Goal: Download file/media

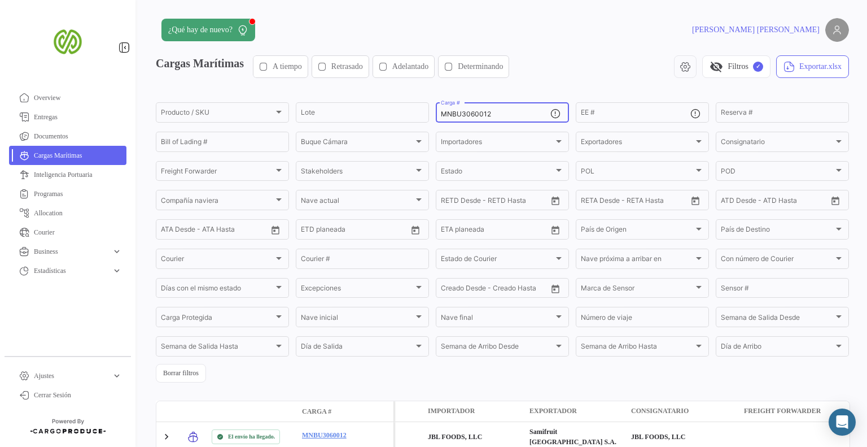
click at [517, 115] on input "MNBU3060012" at bounding box center [496, 114] width 110 height 8
paste input "4378116 MMAU1023601 MMAU1023601 MMAU1155085 MNBU0481614 TEMU0679999 MNBU0491309…"
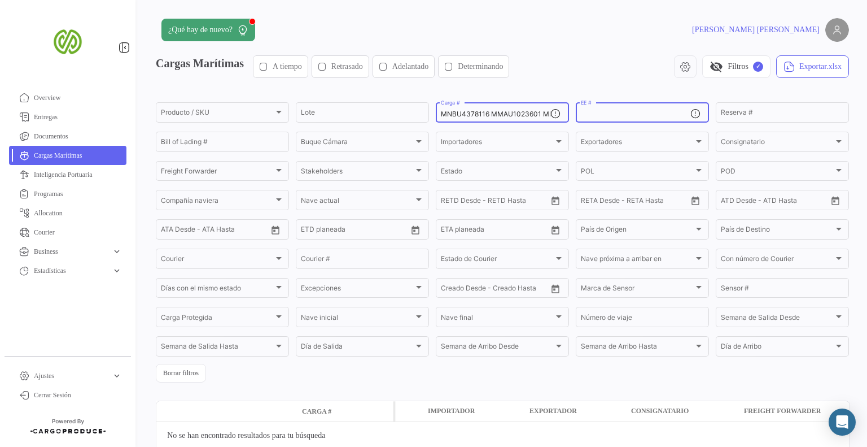
click at [537, 115] on input "MNBU4378116 MMAU1023601 MMAU1023601 MMAU1155085 MNBU0481614 TEMU0679999 MNBU049…" at bounding box center [496, 114] width 110 height 8
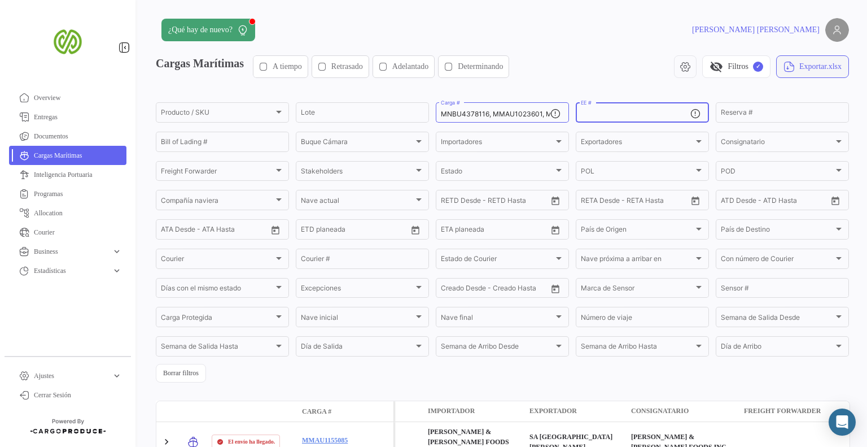
click at [792, 67] on button "Exportar.xlsx" at bounding box center [812, 66] width 73 height 23
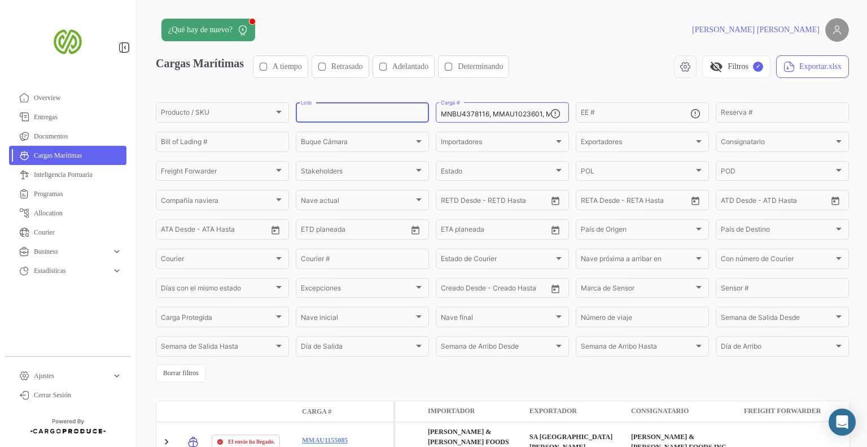
click at [393, 116] on input "Lote" at bounding box center [362, 114] width 123 height 8
paste input "256108872"
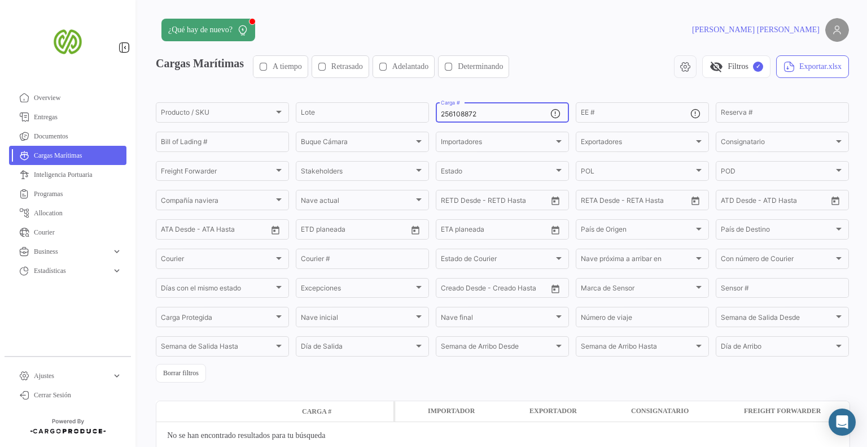
paste input "MNBU3838407"
type input "MNBU3838407"
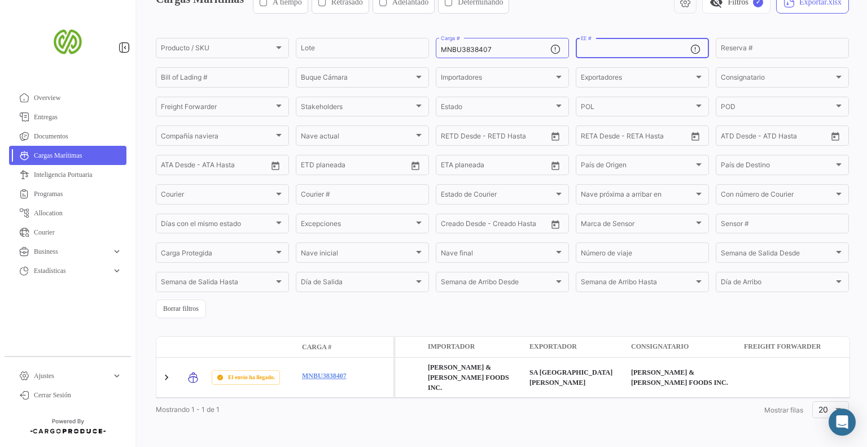
scroll to position [65, 0]
click at [790, 5] on button "Exportar.xlsx" at bounding box center [812, 1] width 73 height 23
drag, startPoint x: 502, startPoint y: 47, endPoint x: 432, endPoint y: 49, distance: 70.0
click at [432, 49] on form "Producto / SKU Producto / SKU Lote MNBU3838407 Carga # EE # Reserva # Bill of L…" at bounding box center [502, 176] width 693 height 282
paste input "MMAU1155085 MNBU4378116 MMAU1023601 MNBU0481614 MNBU0491309 MNBU3993229 MCAU607…"
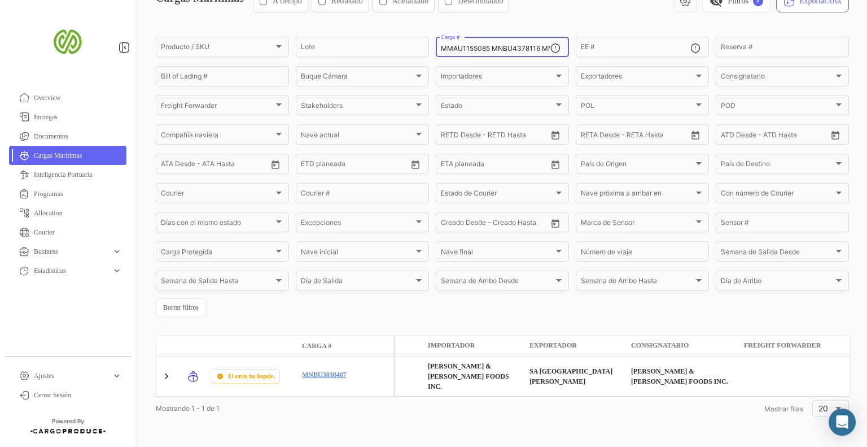
scroll to position [0, 397]
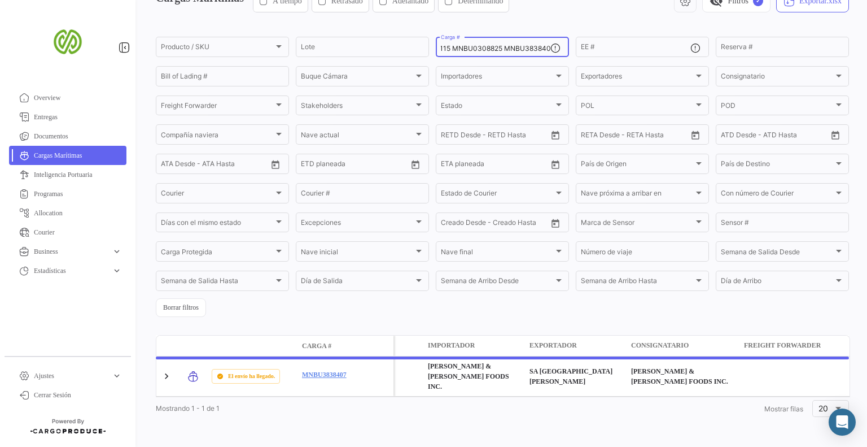
type input "MMAU1155085 MNBU4378116 MMAU1023601 MNBU0481614 MNBU0491309 MNBU3993229 MCAU607…"
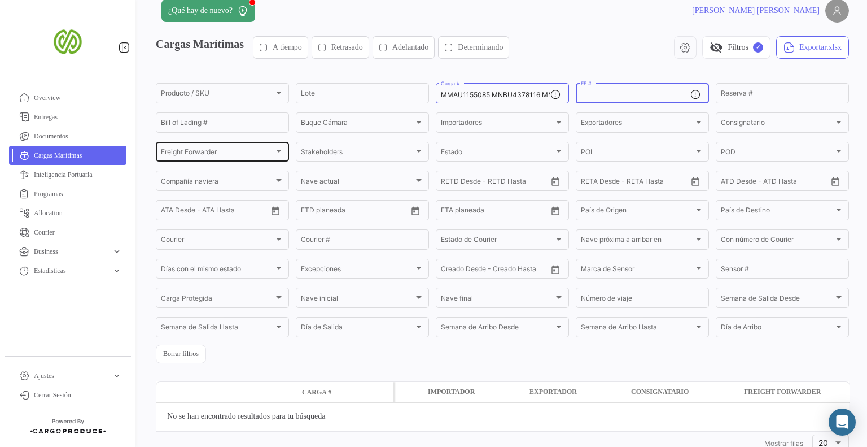
scroll to position [0, 0]
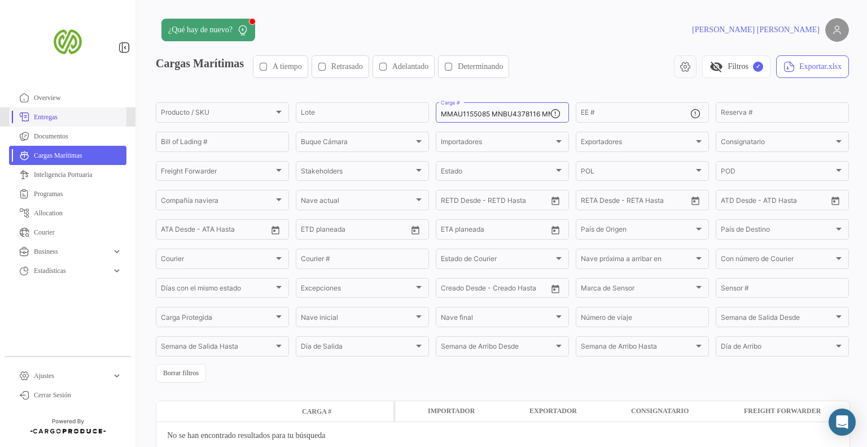
click at [76, 110] on link "Entregas" at bounding box center [67, 116] width 117 height 19
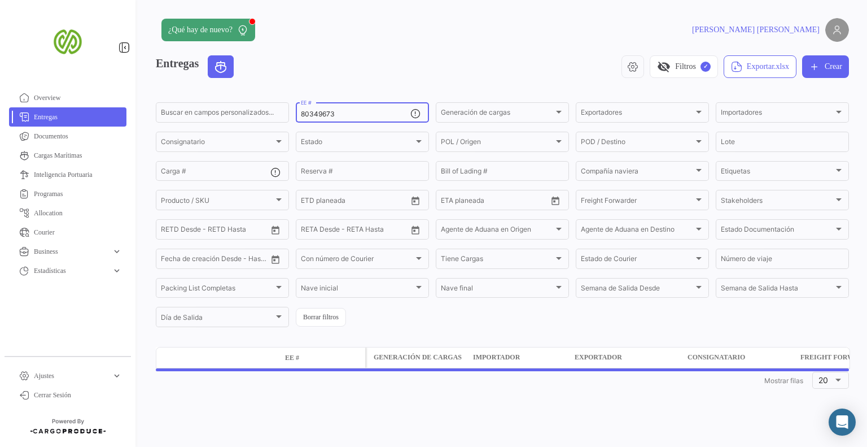
click at [341, 112] on input "80349673" at bounding box center [356, 114] width 110 height 8
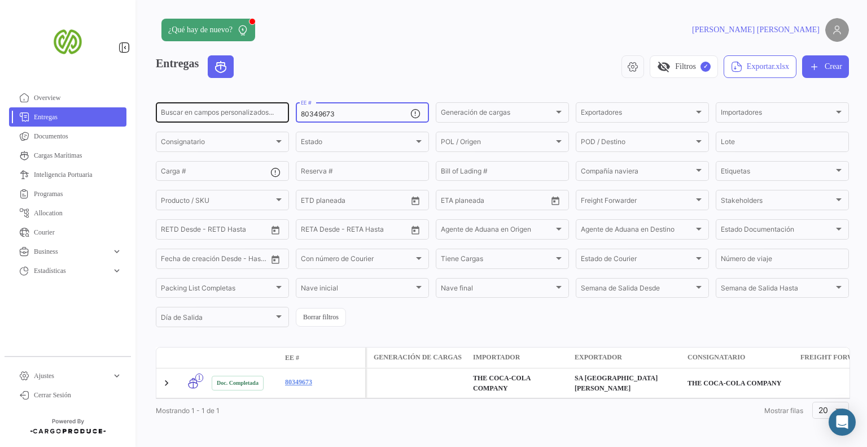
drag, startPoint x: 346, startPoint y: 111, endPoint x: 280, endPoint y: 111, distance: 66.1
click at [0, 0] on div "Buscar en [PERSON_NAME] personalizados... 80349673 EE # Generación [PERSON_NAME…" at bounding box center [0, 0] width 0 height 0
paste input "4117 80348531,80348532 80348419 80349553 80351546 80351544 80356532 80356533 80…"
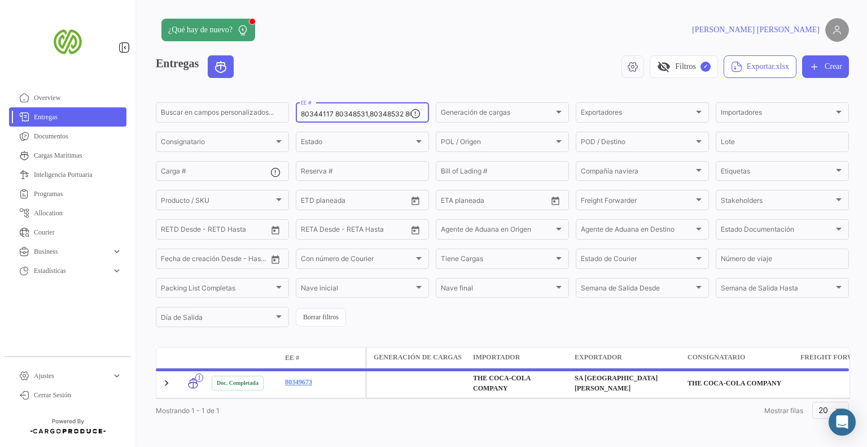
scroll to position [0, 309]
click at [307, 115] on input "80344117 80348531,80348532 80348419 80349553 80351546 80351544 80356532 8035653…" at bounding box center [356, 114] width 110 height 8
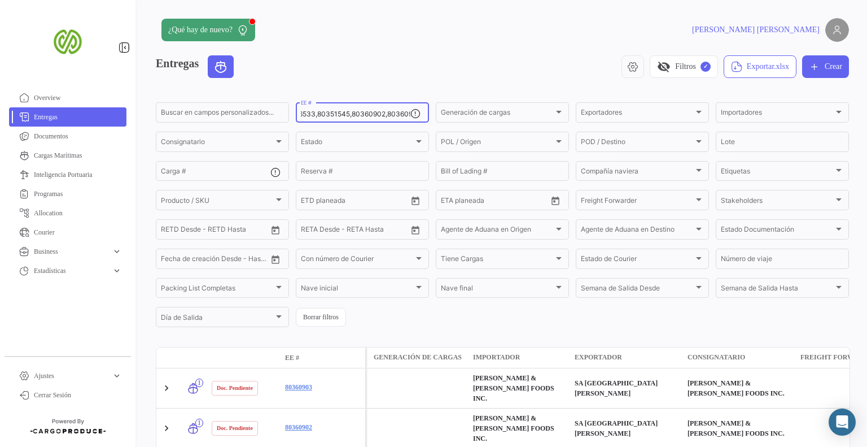
scroll to position [0, 307]
type input "80344117,80348531,80348532,80348419,80349553,80351546,80351544,80356532,8035653…"
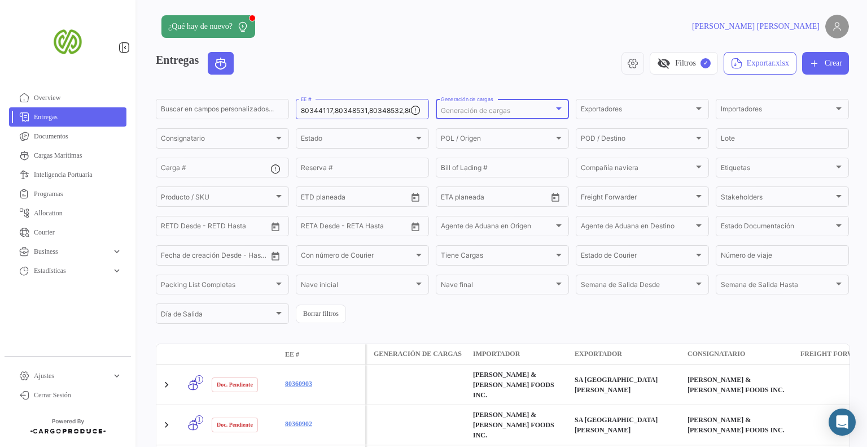
scroll to position [1, 0]
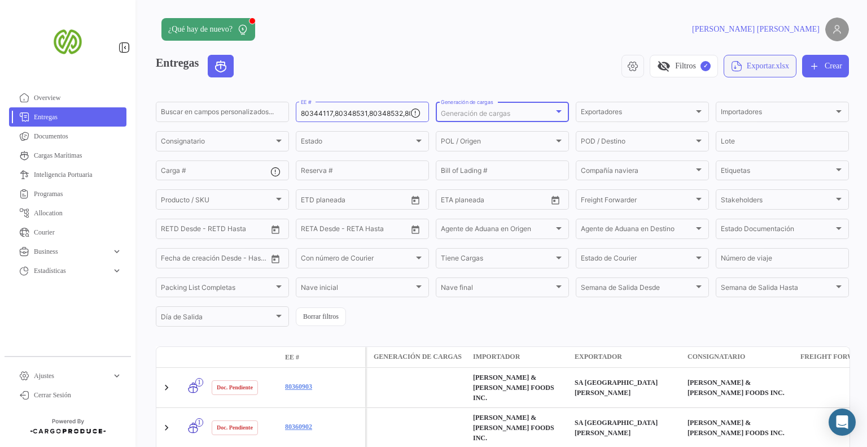
click at [733, 71] on button "Exportar.xlsx" at bounding box center [760, 66] width 73 height 23
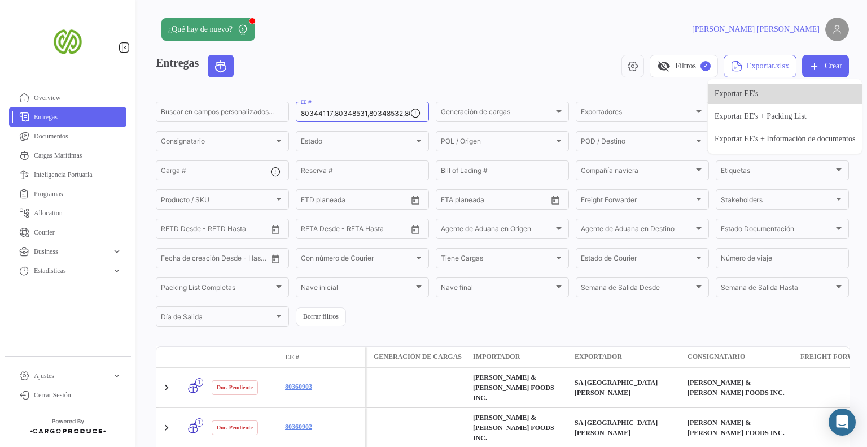
click at [750, 95] on span "Exportar EE's" at bounding box center [737, 93] width 44 height 8
